Goal: Information Seeking & Learning: Learn about a topic

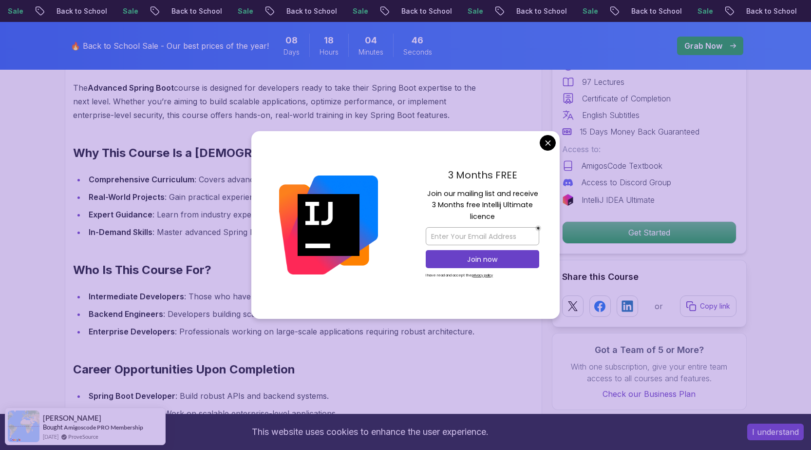
scroll to position [731, 0]
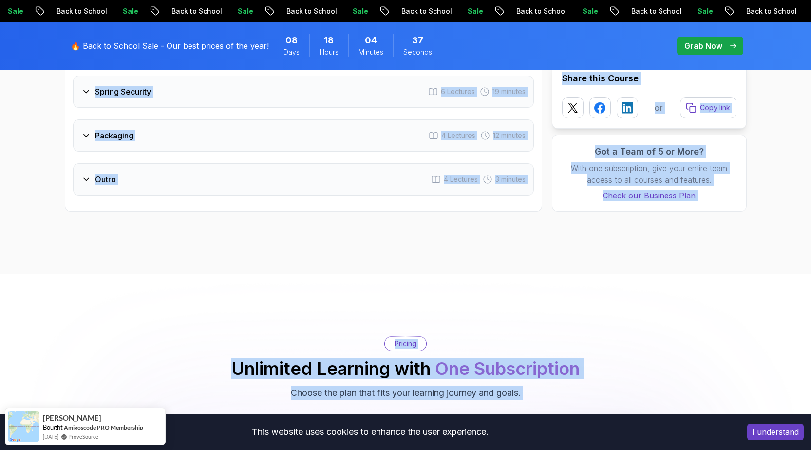
scroll to position [1996, 0]
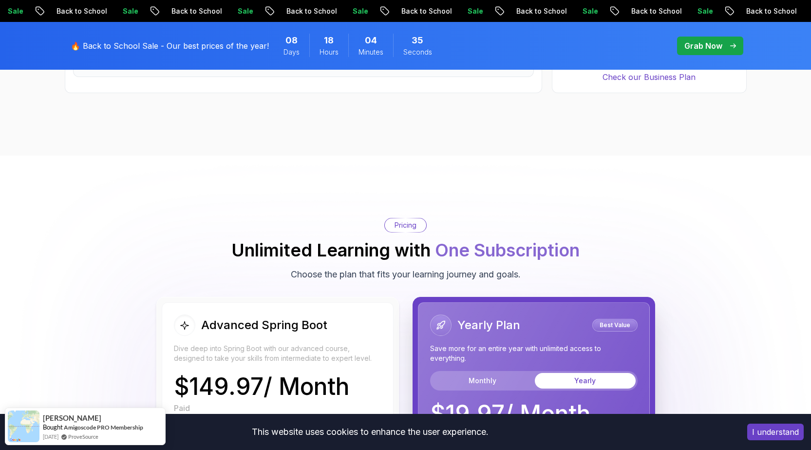
drag, startPoint x: 61, startPoint y: 218, endPoint x: 218, endPoint y: 118, distance: 185.6
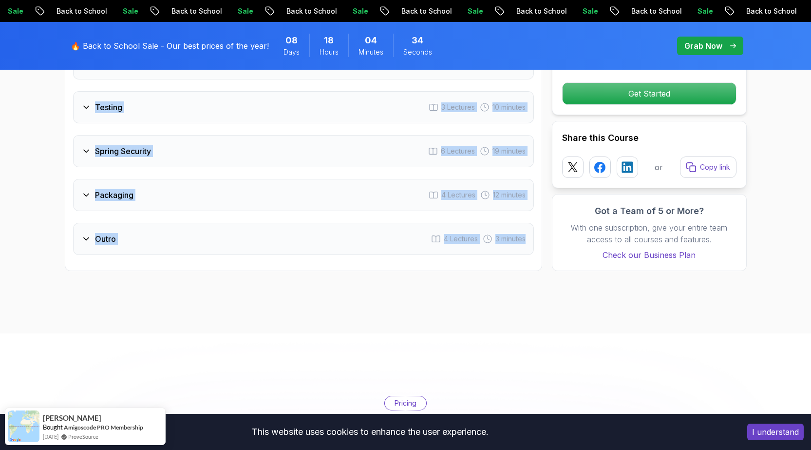
scroll to position [1801, 0]
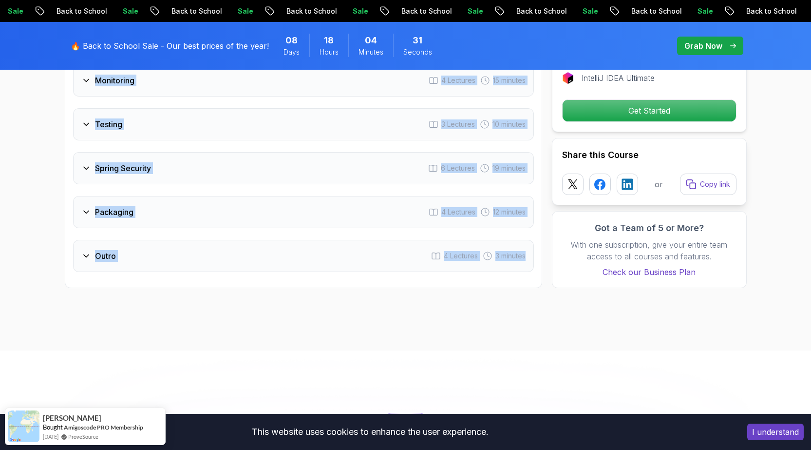
click at [177, 240] on div "Outro 4 Lectures 3 minutes" at bounding box center [303, 256] width 461 height 32
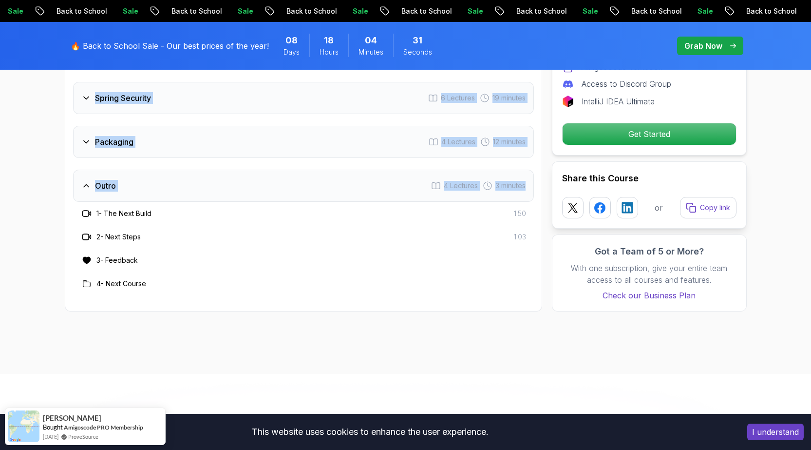
scroll to position [1731, 0]
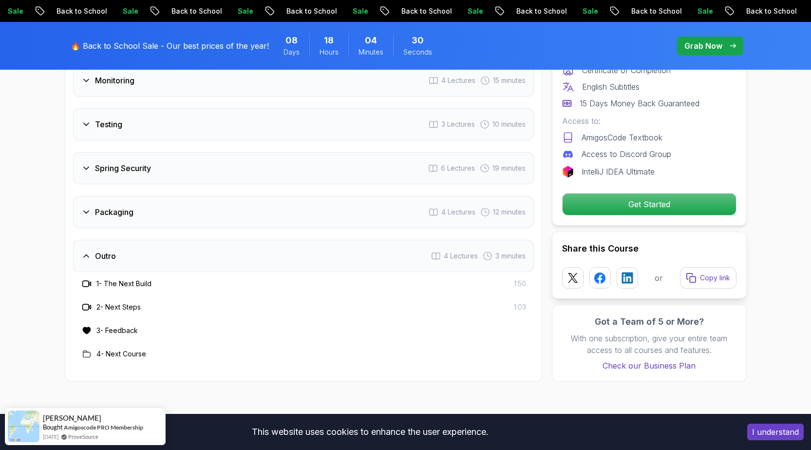
click at [203, 278] on div "1 - The Next Build 1:50" at bounding box center [303, 284] width 445 height 12
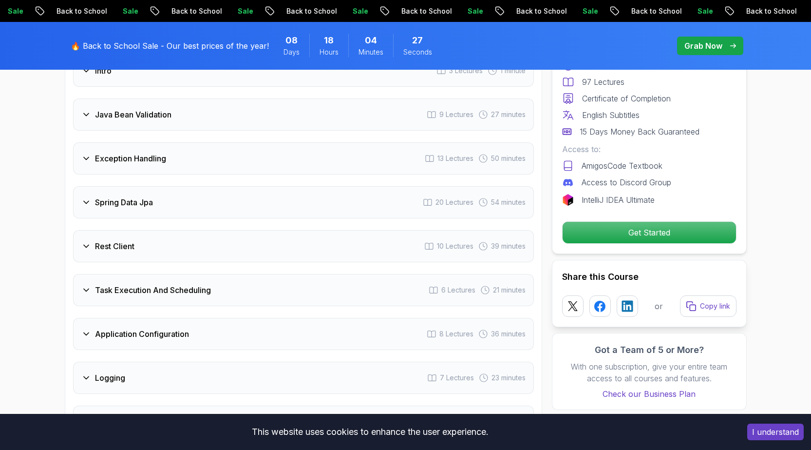
scroll to position [1293, 0]
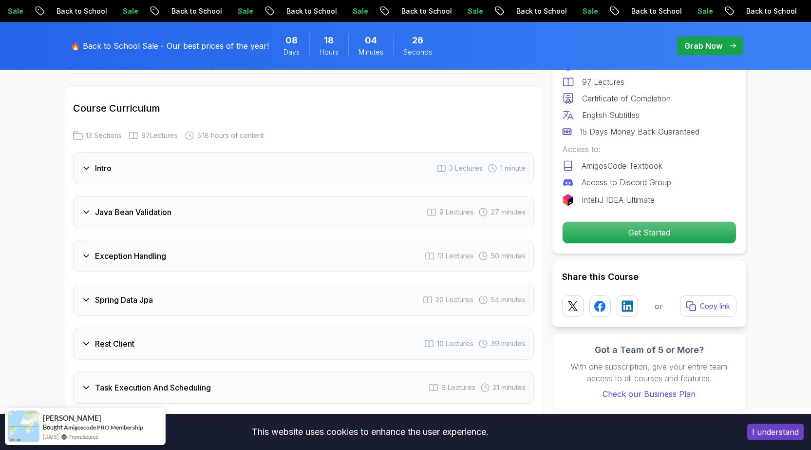
click at [83, 163] on icon at bounding box center [86, 168] width 10 height 10
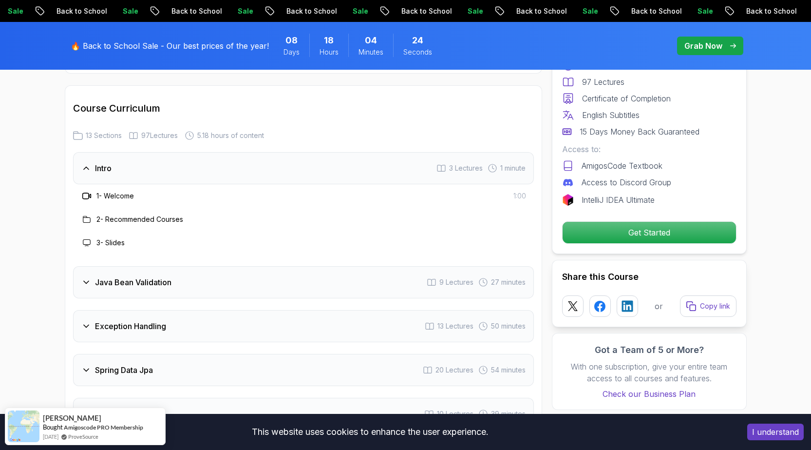
click at [85, 281] on icon at bounding box center [86, 282] width 5 height 2
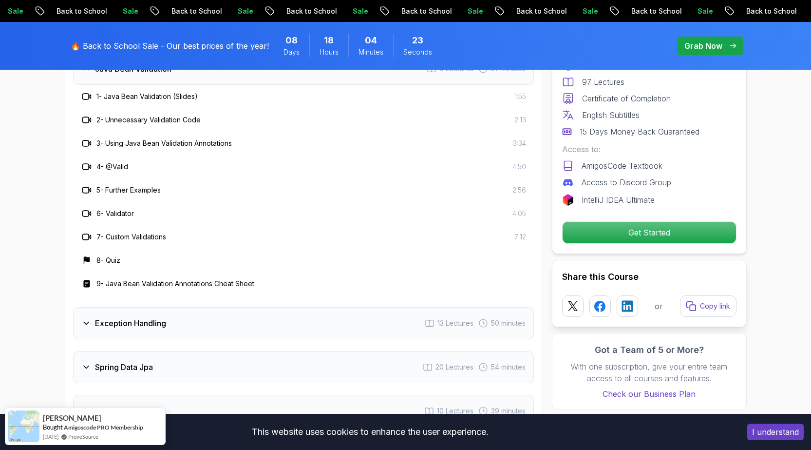
scroll to position [1439, 0]
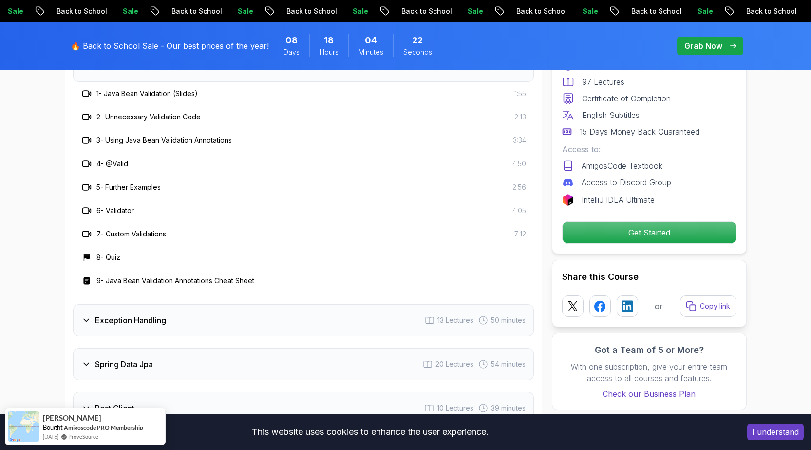
click at [88, 319] on icon at bounding box center [86, 320] width 5 height 2
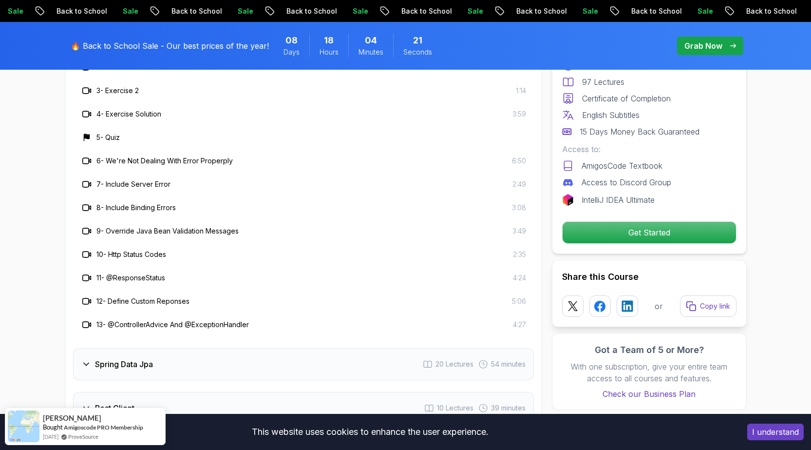
scroll to position [1536, 0]
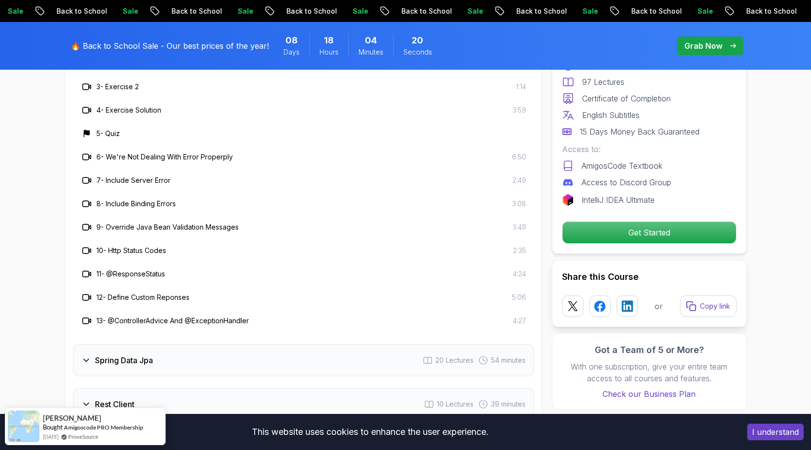
click at [84, 355] on icon at bounding box center [86, 360] width 10 height 10
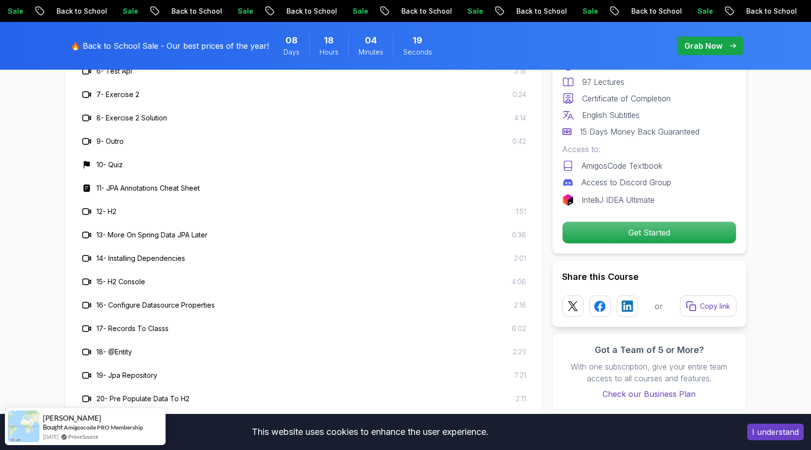
scroll to position [1780, 0]
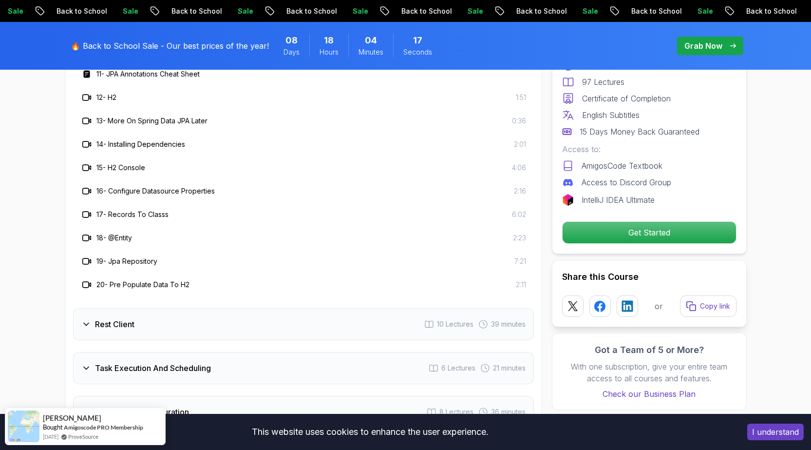
click at [86, 319] on icon at bounding box center [86, 324] width 10 height 10
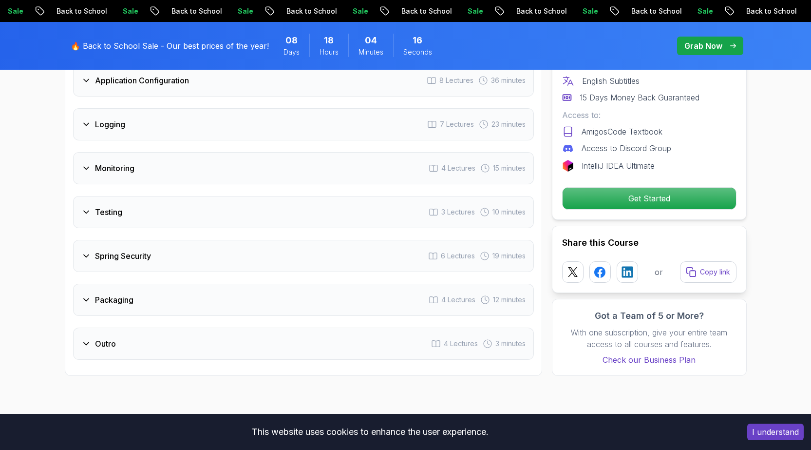
scroll to position [1828, 0]
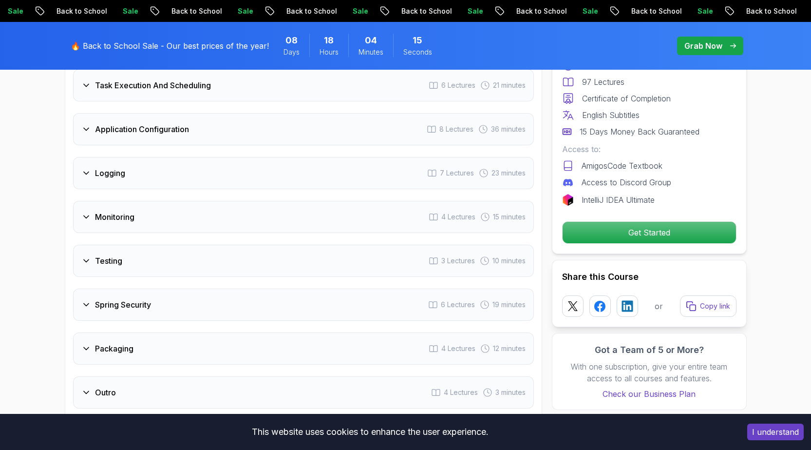
click at [86, 168] on icon at bounding box center [86, 173] width 10 height 10
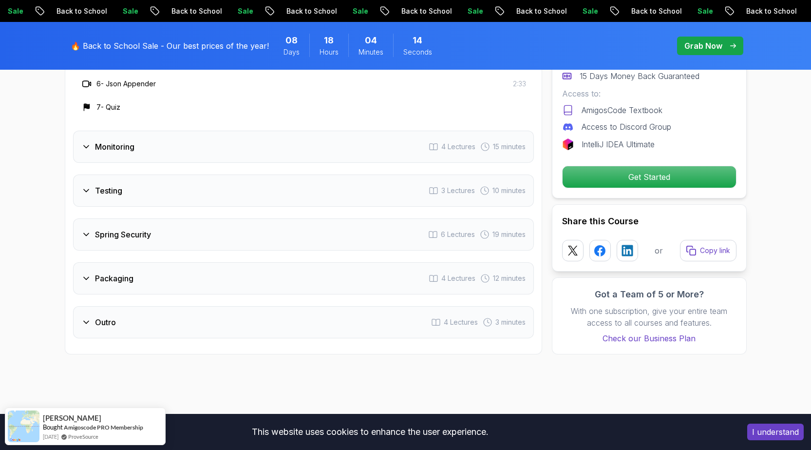
click at [89, 142] on icon at bounding box center [86, 147] width 10 height 10
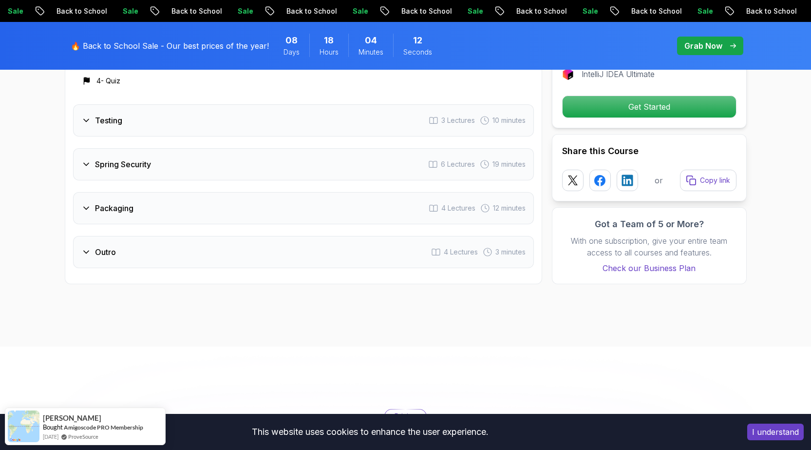
click at [82, 247] on icon at bounding box center [86, 252] width 10 height 10
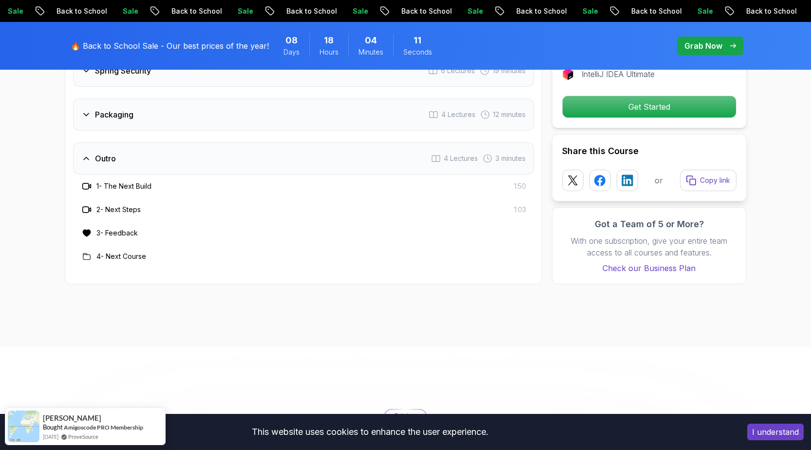
click at [90, 110] on icon at bounding box center [86, 115] width 10 height 10
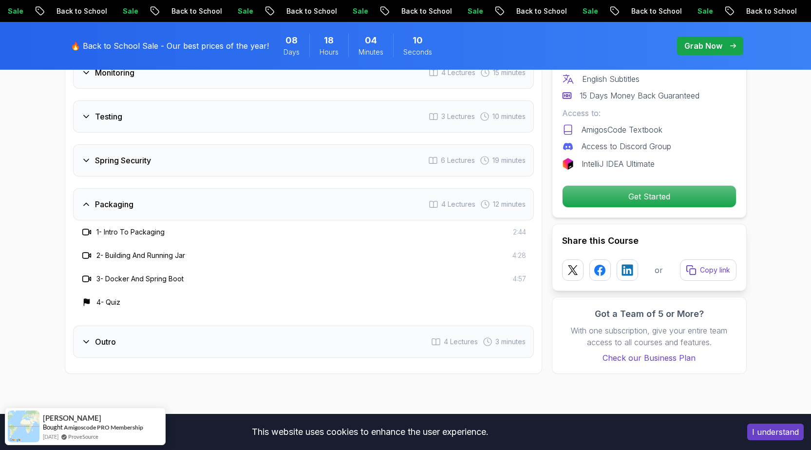
scroll to position [1731, 0]
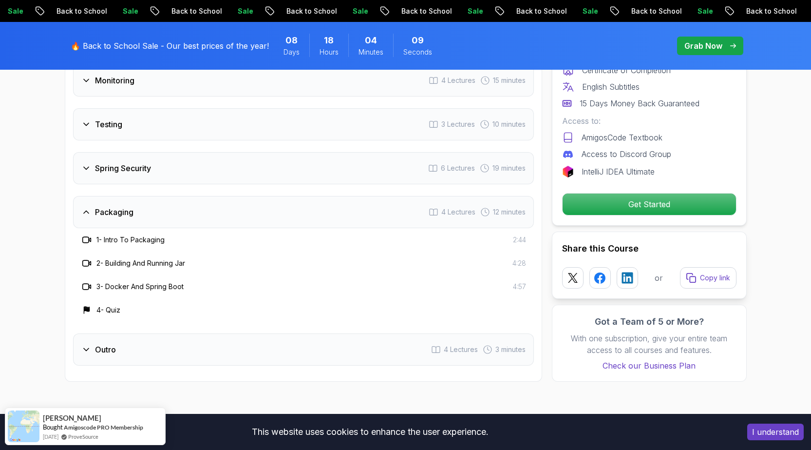
click at [91, 163] on icon at bounding box center [86, 168] width 10 height 10
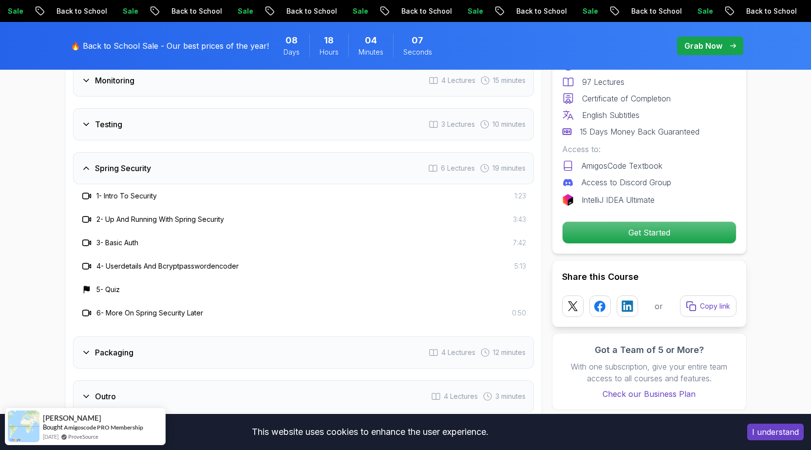
click at [90, 119] on icon at bounding box center [86, 124] width 10 height 10
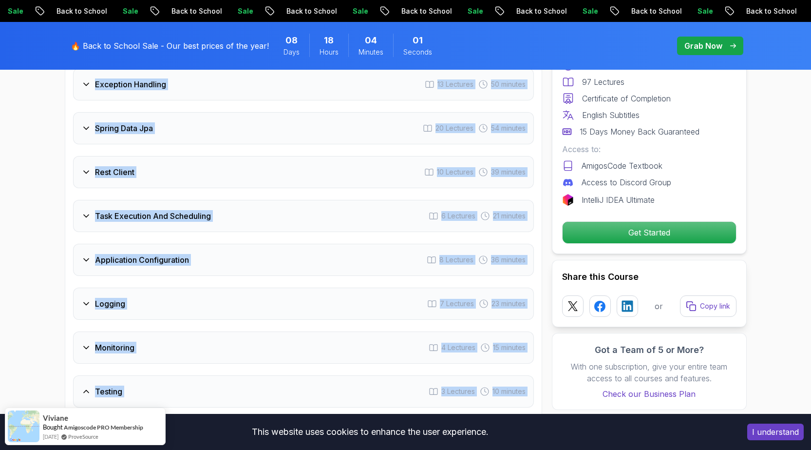
scroll to position [1547, 0]
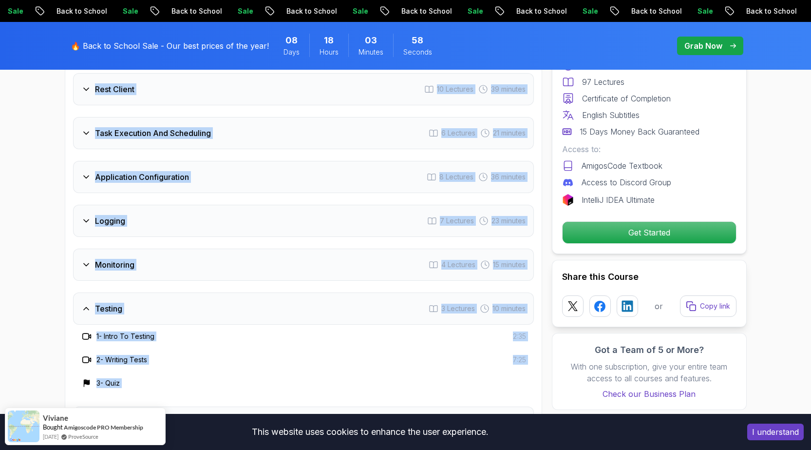
drag, startPoint x: 54, startPoint y: 124, endPoint x: 167, endPoint y: 391, distance: 289.3
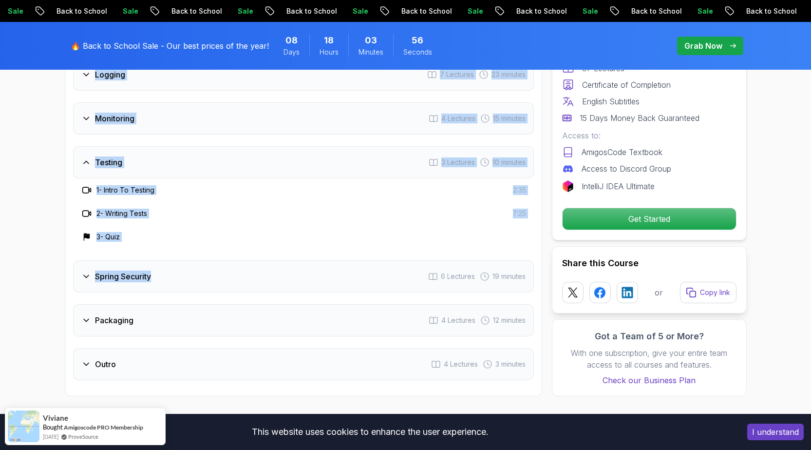
drag, startPoint x: 138, startPoint y: 345, endPoint x: 18, endPoint y: 262, distance: 146.0
drag, startPoint x: 147, startPoint y: 344, endPoint x: 20, endPoint y: 301, distance: 133.7
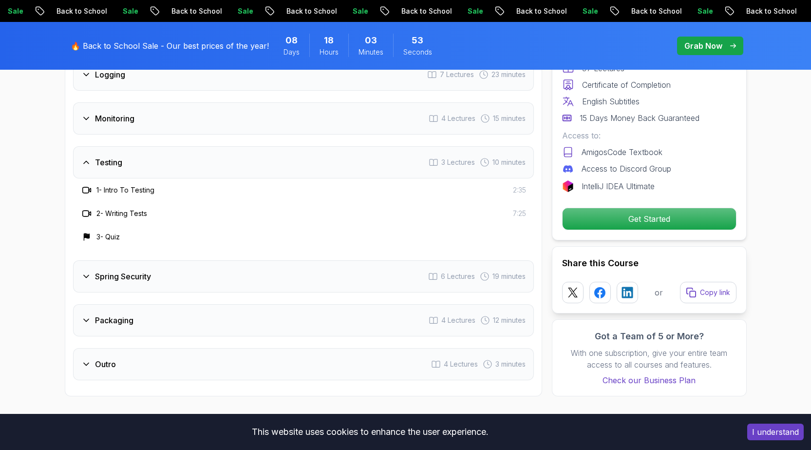
drag, startPoint x: 83, startPoint y: 328, endPoint x: 70, endPoint y: 285, distance: 45.3
click at [69, 283] on div "Course Curriculum 13 Sections 97 Lectures 5.18 hours of content Intro 3 Lecture…" at bounding box center [303, 40] width 477 height 711
drag, startPoint x: 133, startPoint y: 344, endPoint x: 112, endPoint y: 328, distance: 26.8
click at [74, 348] on div "Outro 4 Lectures 3 minutes" at bounding box center [303, 364] width 461 height 32
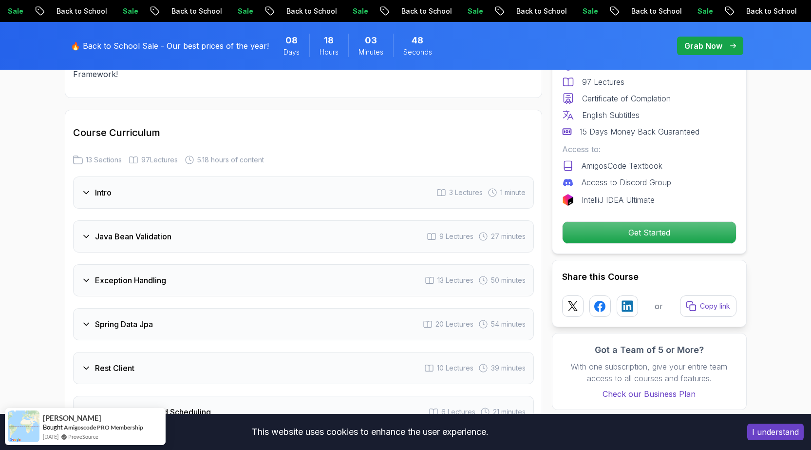
scroll to position [1303, 0]
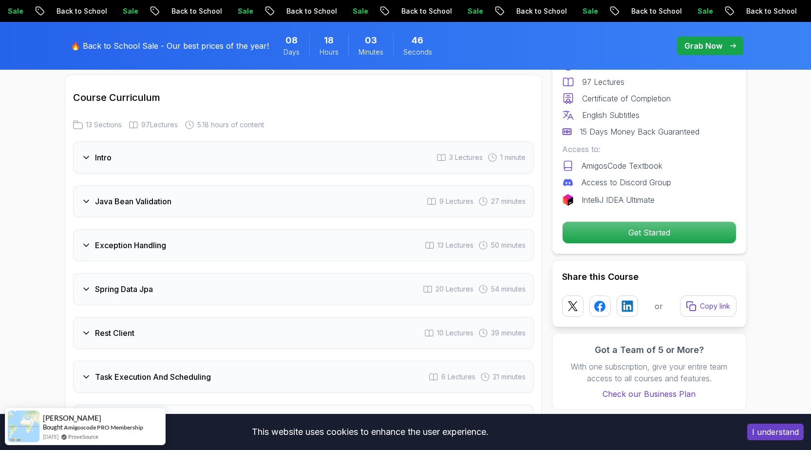
click at [764, 432] on button "I understand" at bounding box center [775, 431] width 57 height 17
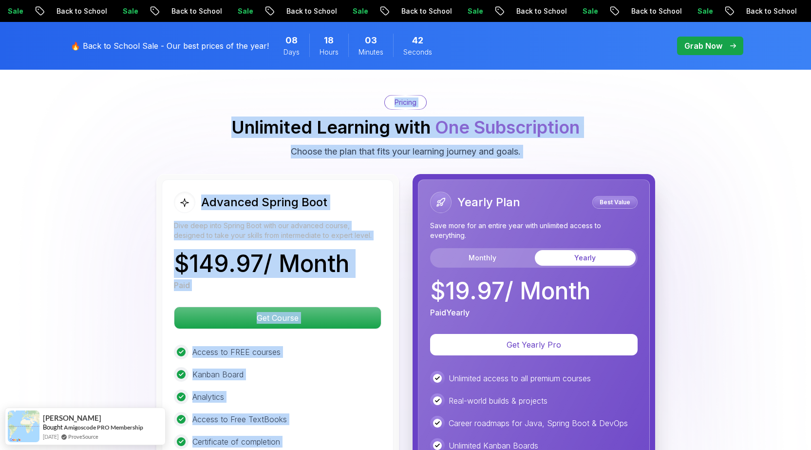
scroll to position [2154, 0]
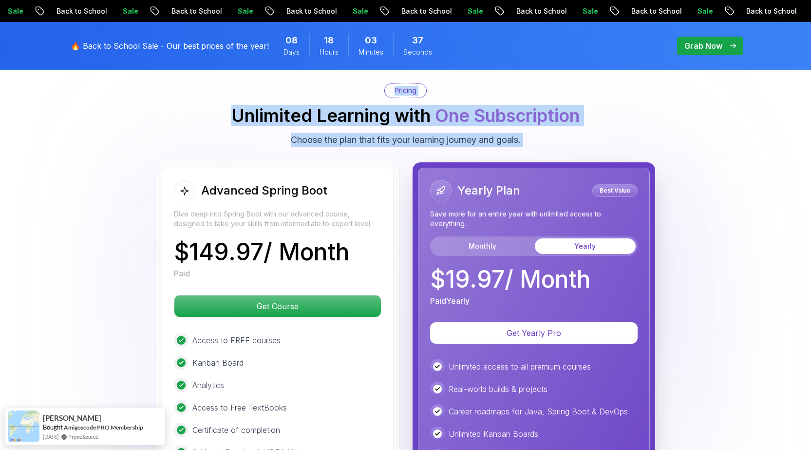
drag, startPoint x: 77, startPoint y: 217, endPoint x: 175, endPoint y: 161, distance: 113.1
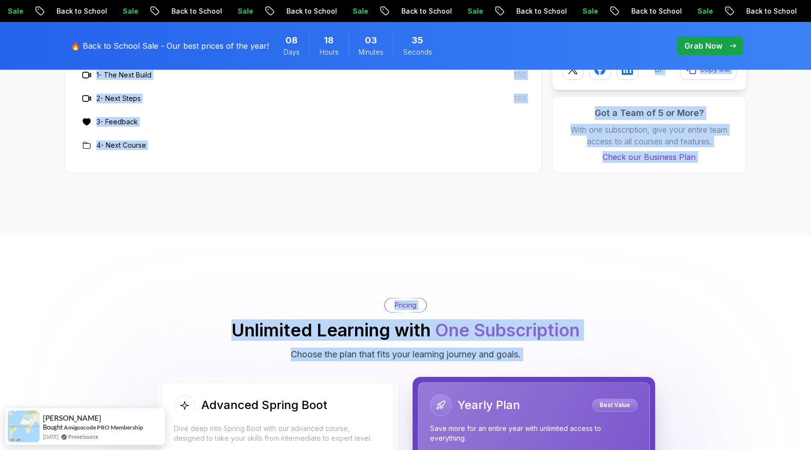
scroll to position [1862, 0]
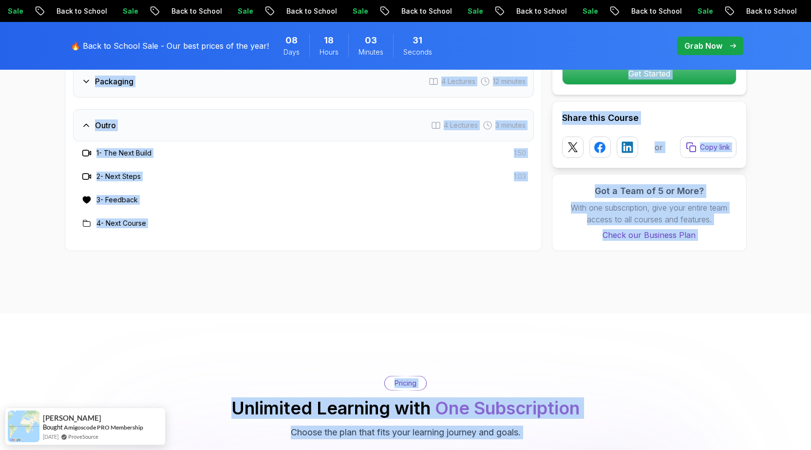
copy div "ourse Curriculum 13 Sections 97 Lectures 5.18 hours of content Intro 3 Lectures…"
